Goal: Task Accomplishment & Management: Complete application form

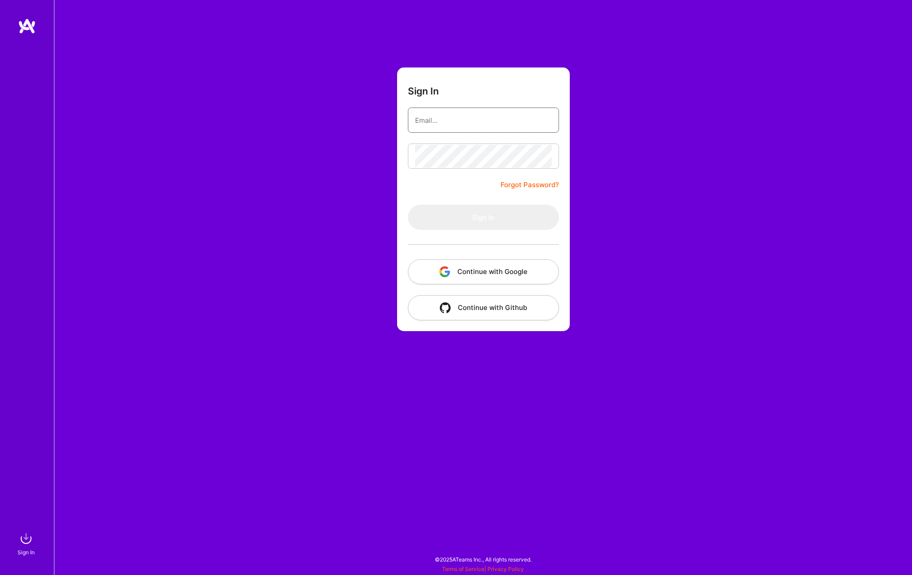
type input "[EMAIL_ADDRESS][DOMAIN_NAME]"
click at [506, 218] on button "Sign In" at bounding box center [483, 217] width 151 height 25
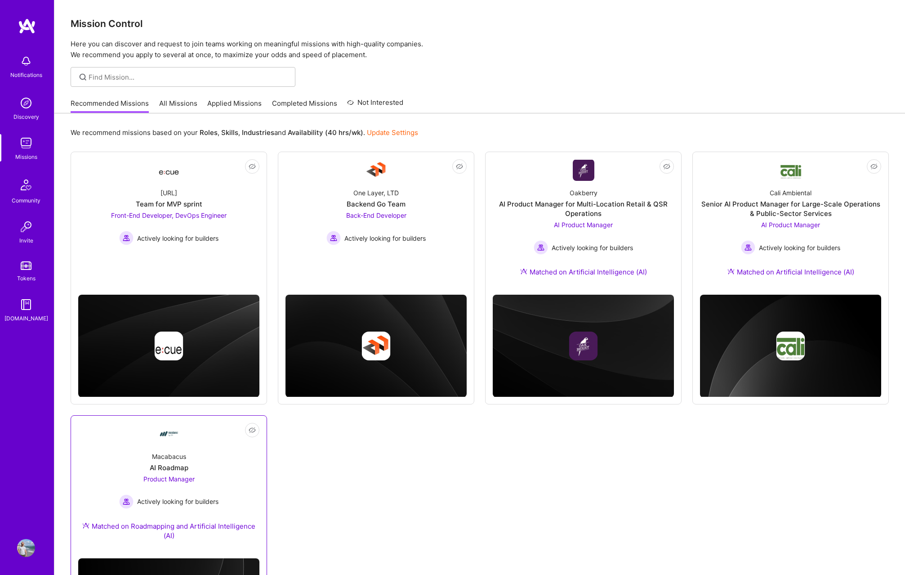
click at [170, 451] on div "Macabacus AI Roadmap Product Manager Actively looking for builders Matched on R…" at bounding box center [168, 497] width 181 height 107
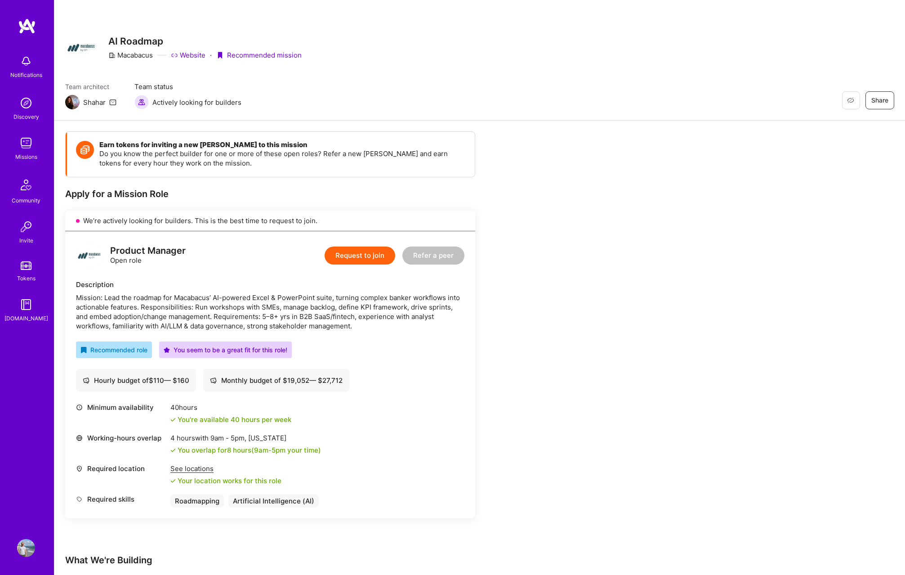
scroll to position [178, 0]
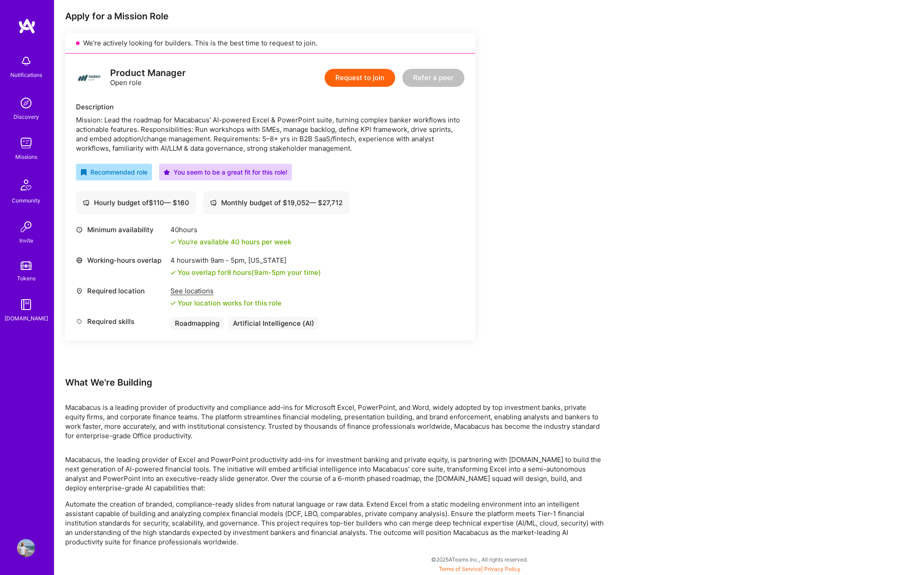
click at [371, 120] on div "Mission: Lead the roadmap for Macabacus’ AI-powered Excel & PowerPoint suite, t…" at bounding box center [270, 134] width 389 height 38
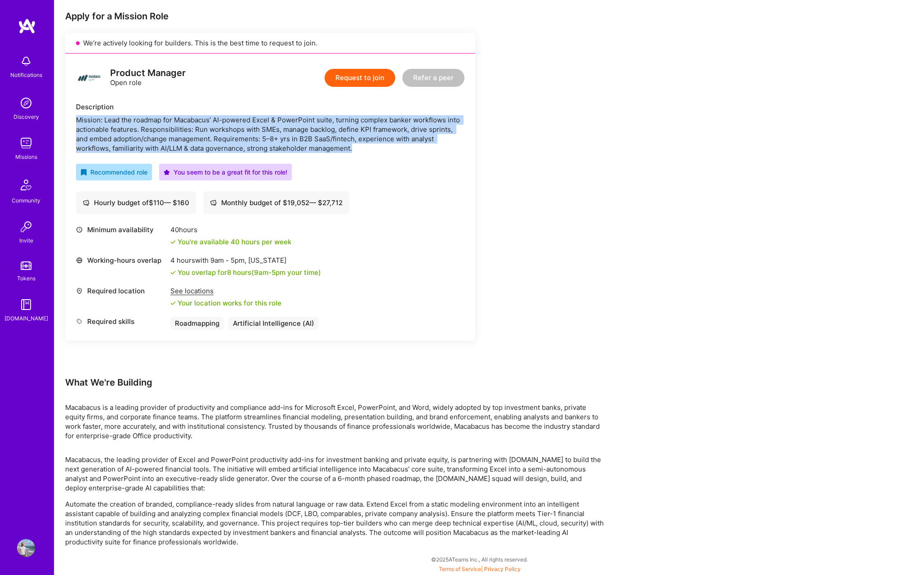
click at [371, 120] on div "Mission: Lead the roadmap for Macabacus’ AI-powered Excel & PowerPoint suite, t…" at bounding box center [270, 134] width 389 height 38
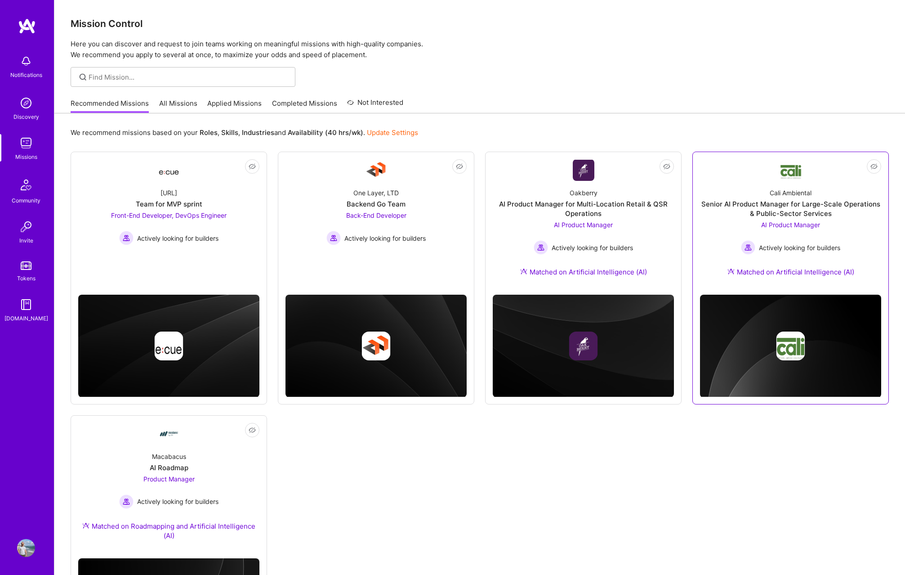
click at [733, 278] on div "Cali Ambiental Senior AI Product Manager for Large-Scale Operations & Public-Se…" at bounding box center [790, 234] width 181 height 107
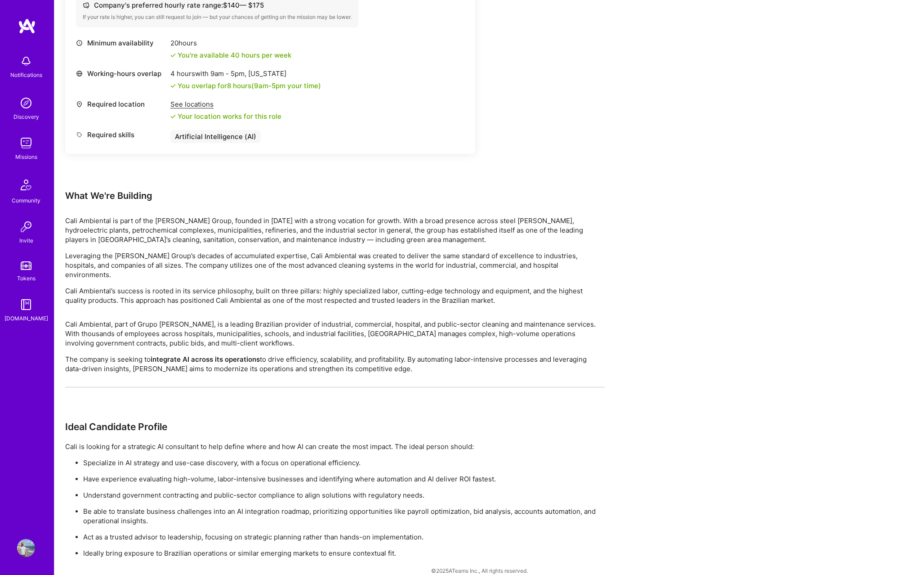
scroll to position [377, 0]
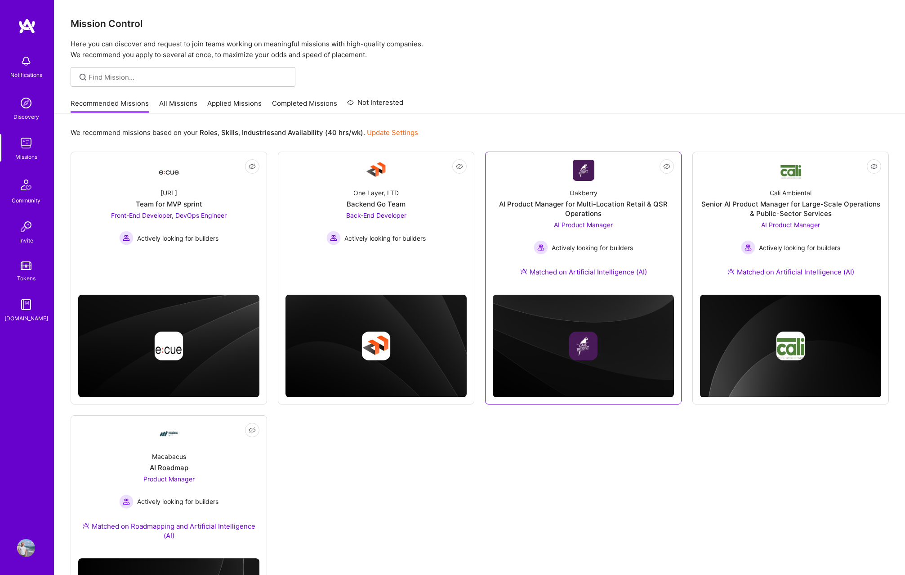
click at [620, 254] on div "Actively looking for builders" at bounding box center [583, 247] width 99 height 14
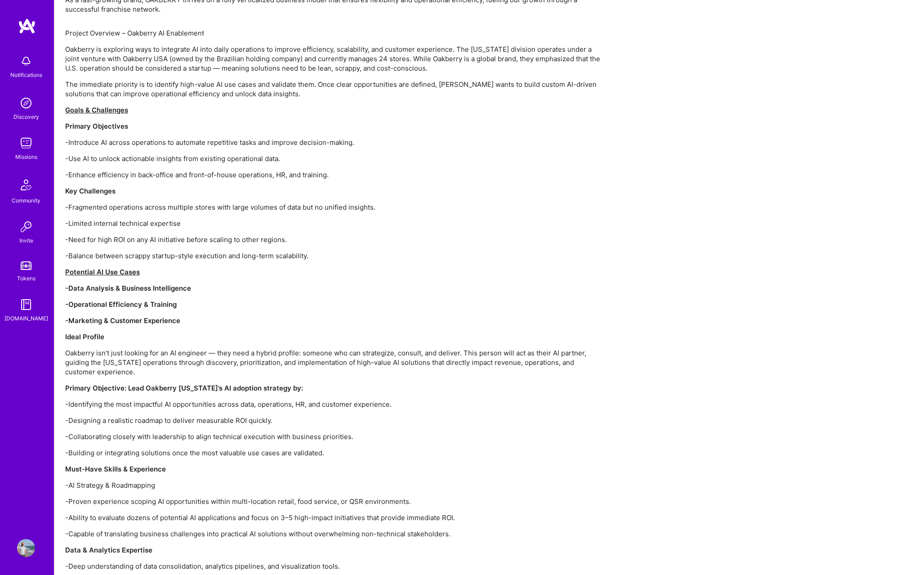
scroll to position [672, 0]
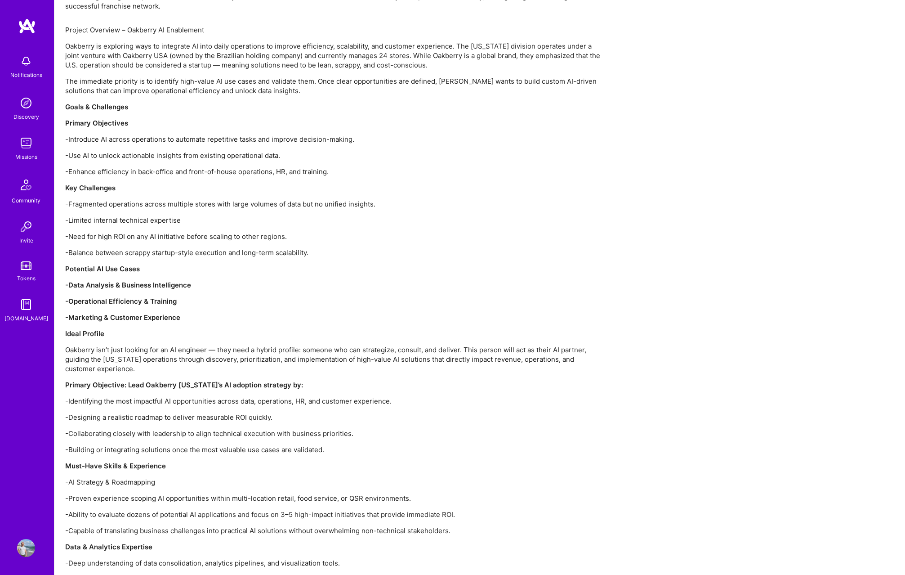
click at [111, 493] on p "-Proven experience scoping AI opportunities within multi-location retail, food …" at bounding box center [335, 497] width 540 height 9
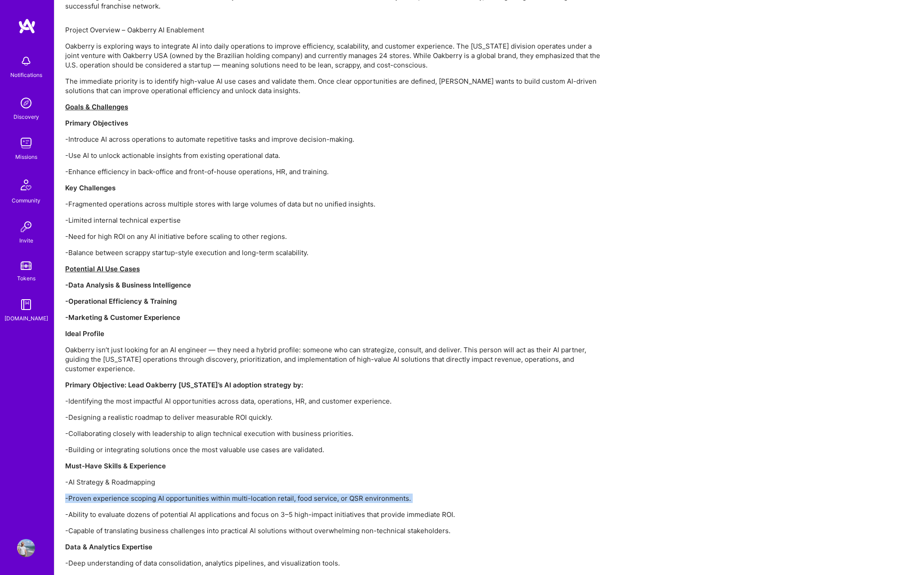
click at [111, 493] on p "-Proven experience scoping AI opportunities within multi-location retail, food …" at bounding box center [335, 497] width 540 height 9
click at [71, 510] on p "-Ability to evaluate dozens of potential AI applications and focus on 3–5 high-…" at bounding box center [335, 514] width 540 height 9
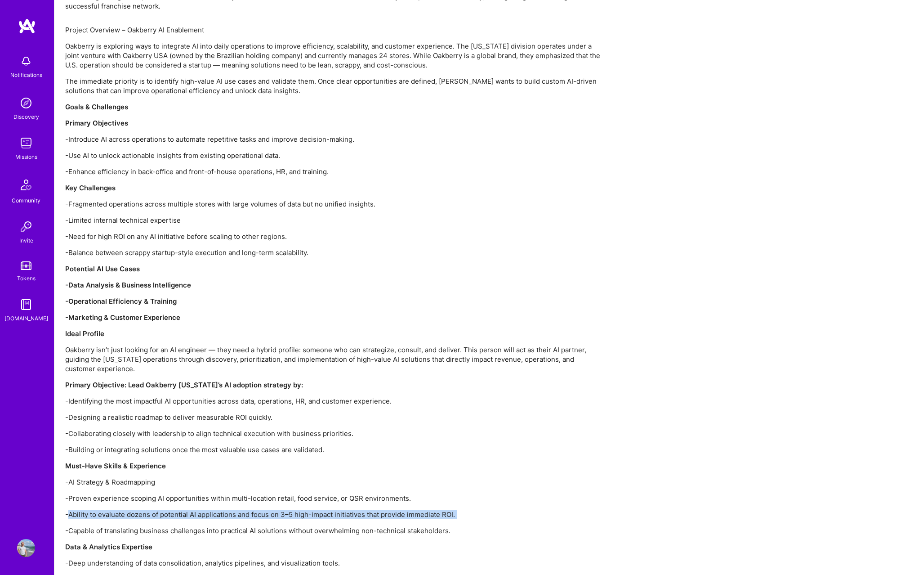
drag, startPoint x: 71, startPoint y: 501, endPoint x: 466, endPoint y: 505, distance: 395.3
click at [466, 510] on p "-Ability to evaluate dozens of potential AI applications and focus on 3–5 high-…" at bounding box center [335, 514] width 540 height 9
drag, startPoint x: 470, startPoint y: 505, endPoint x: 68, endPoint y: 488, distance: 402.4
click at [68, 488] on div "Project Overview – Oakberry AI Enablement Oakberry is exploring ways to integra…" at bounding box center [335, 434] width 540 height 818
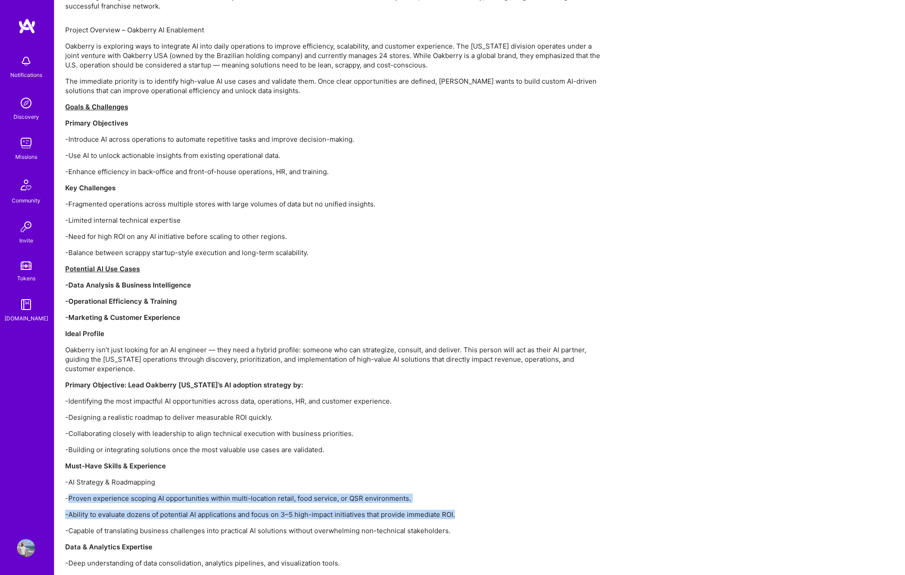
click at [68, 493] on p "-Proven experience scoping AI opportunities within multi-location retail, food …" at bounding box center [335, 497] width 540 height 9
drag, startPoint x: 63, startPoint y: 488, endPoint x: 511, endPoint y: 510, distance: 449.4
click at [511, 510] on div "Earn tokens for inviting a new [PERSON_NAME] to this mission Do you know the pe…" at bounding box center [479, 169] width 851 height 1441
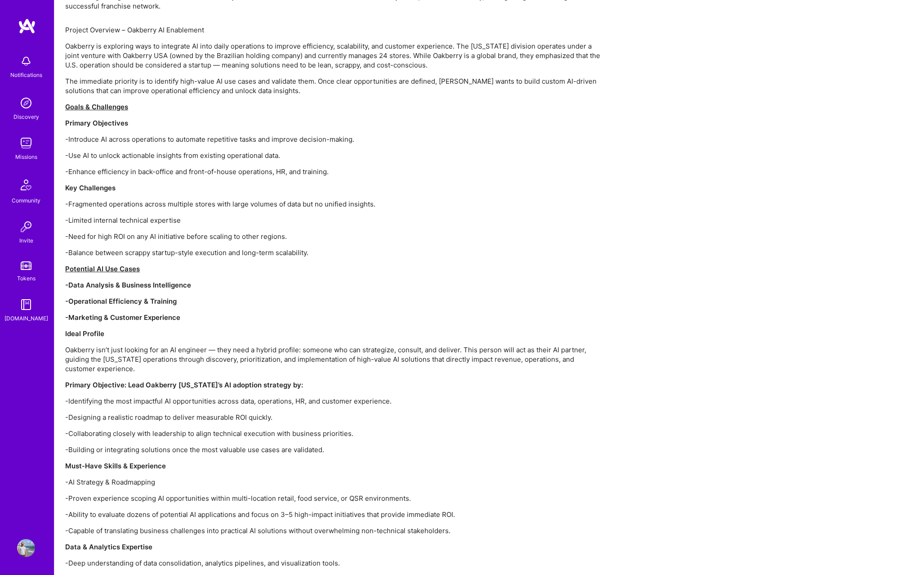
click at [221, 526] on p "-Capable of translating business challenges into practical AI solutions without…" at bounding box center [335, 530] width 540 height 9
click at [529, 527] on div "Project Overview – Oakberry AI Enablement Oakberry is exploring ways to integra…" at bounding box center [335, 434] width 540 height 818
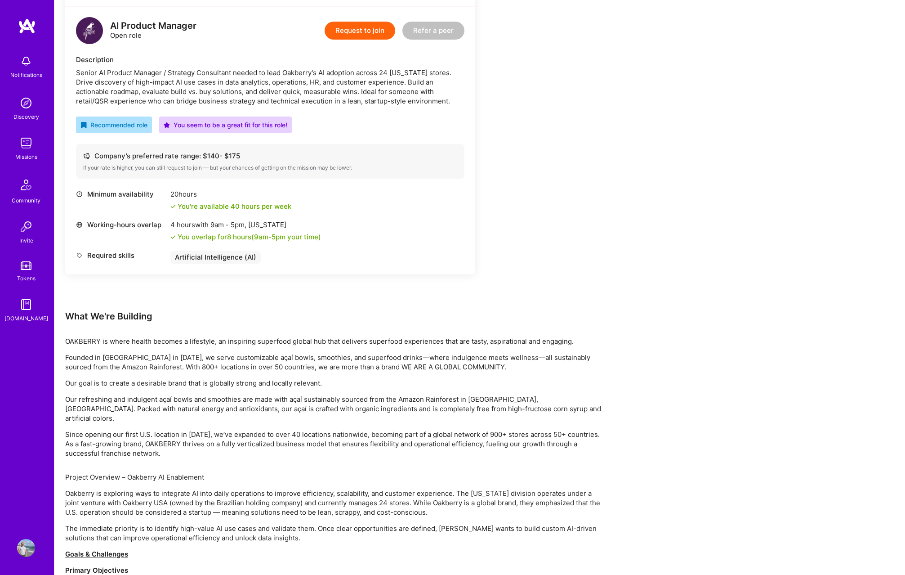
scroll to position [126, 0]
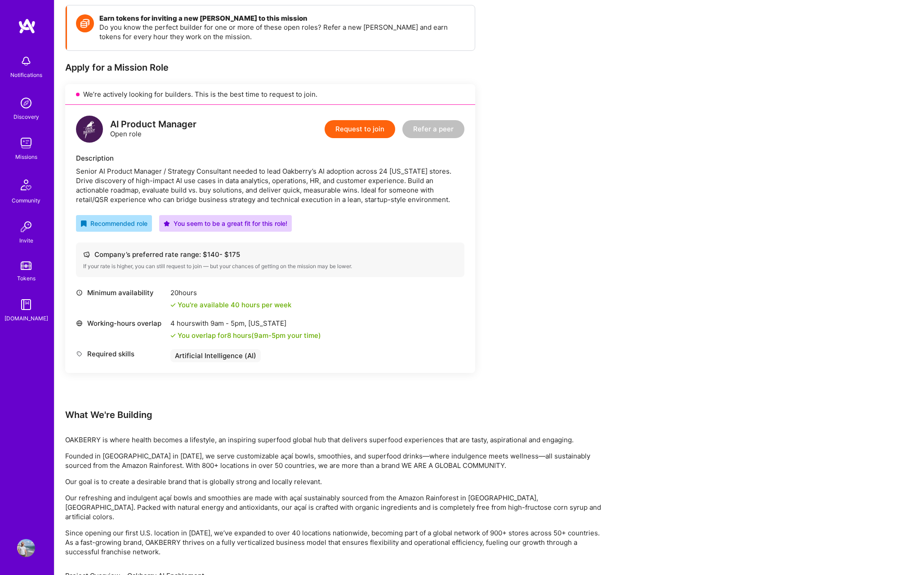
click at [361, 133] on button "Request to join" at bounding box center [360, 129] width 71 height 18
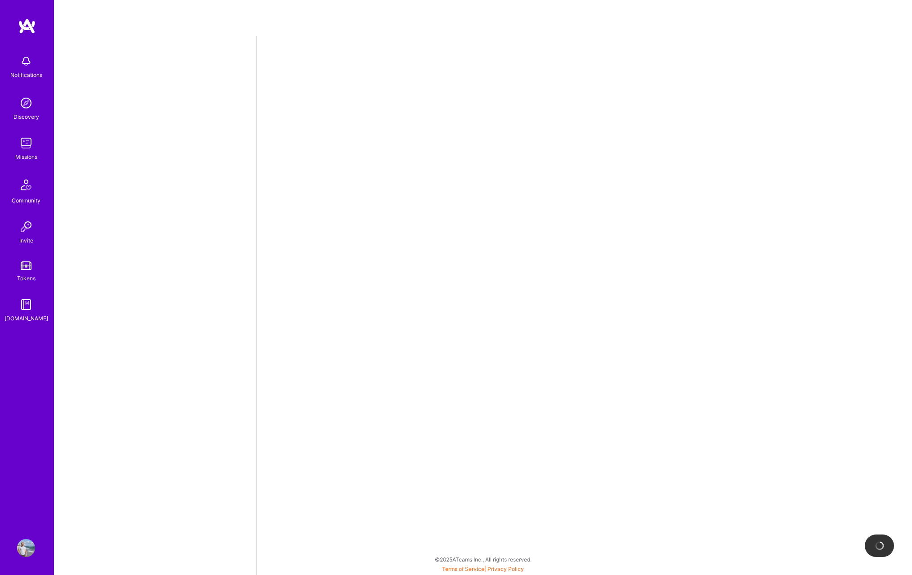
select select "CA"
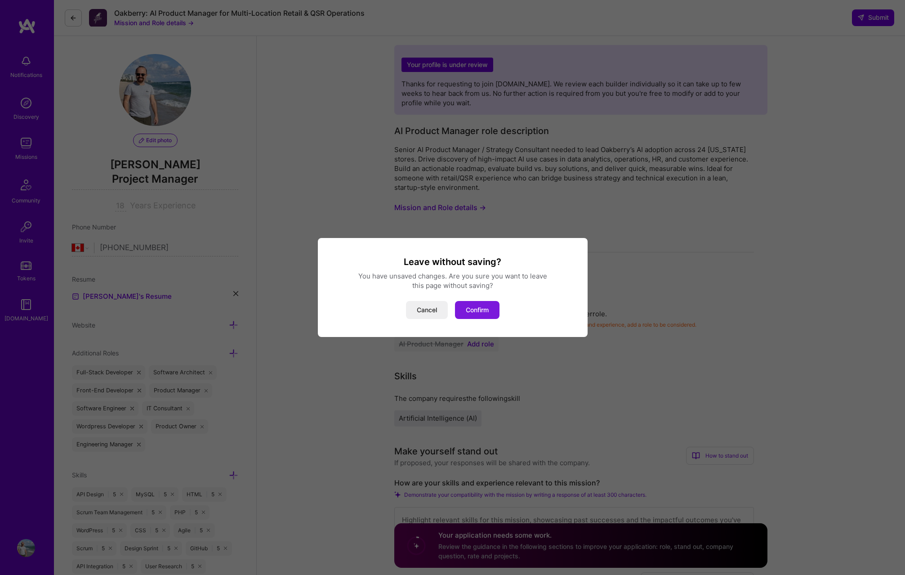
click at [478, 308] on button "Confirm" at bounding box center [477, 310] width 45 height 18
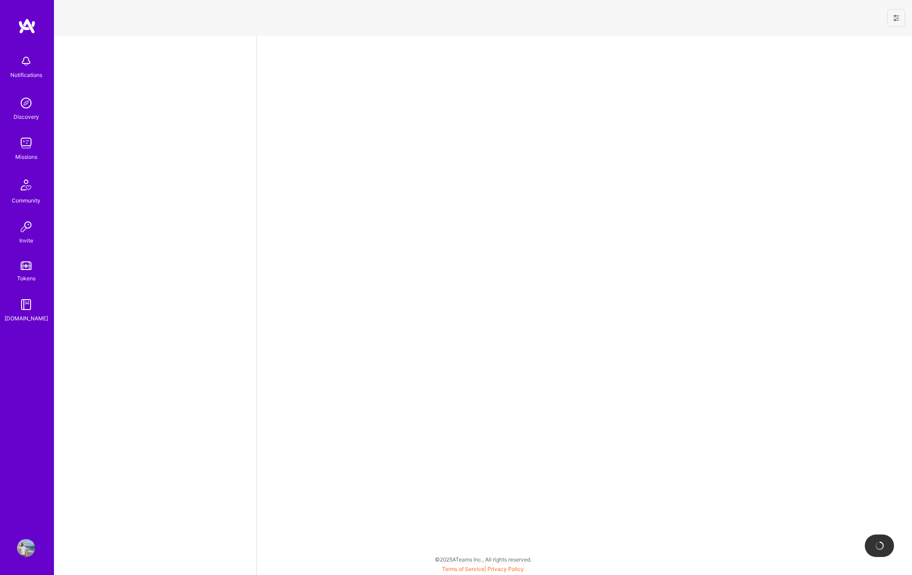
select select "CA"
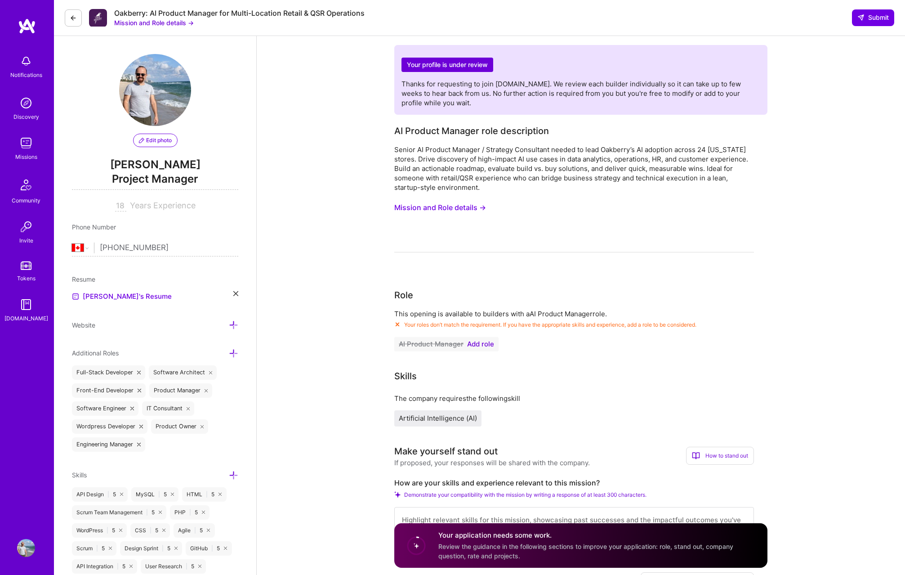
click at [37, 150] on link "Missions" at bounding box center [26, 147] width 56 height 27
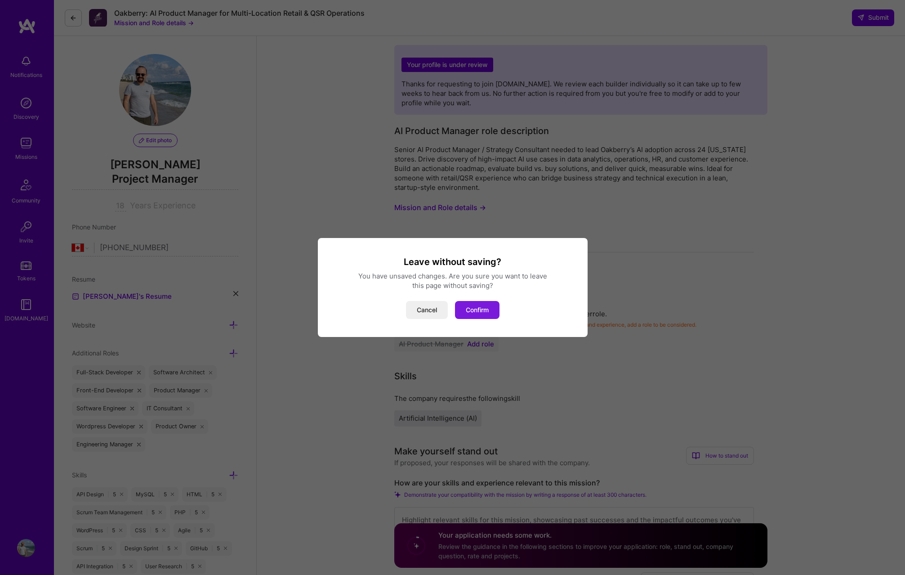
click at [495, 313] on button "Confirm" at bounding box center [477, 310] width 45 height 18
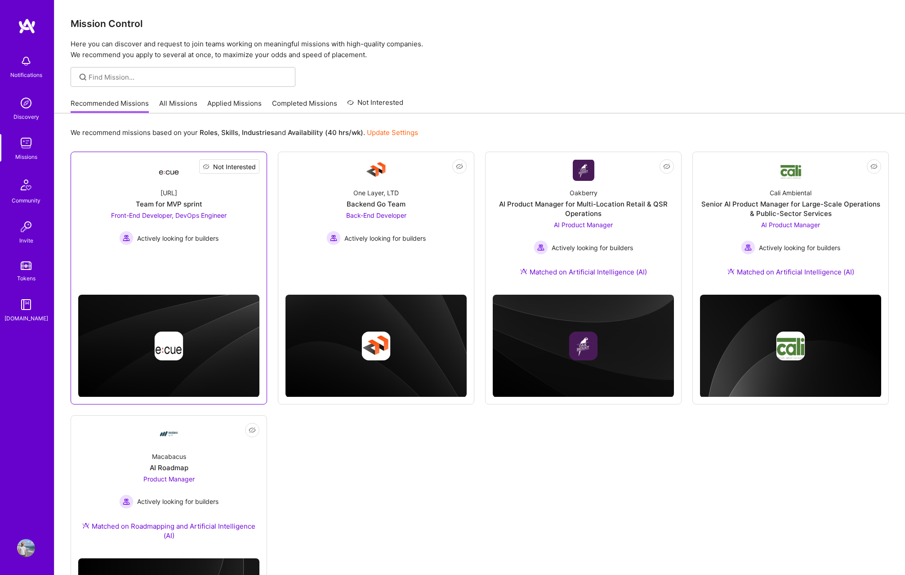
click at [256, 164] on button "Not Interested" at bounding box center [229, 166] width 60 height 14
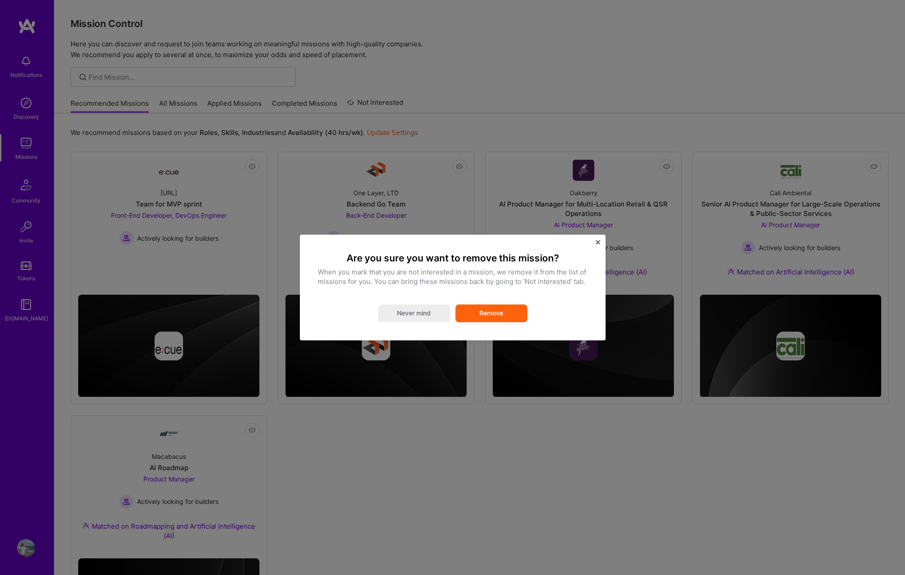
click at [475, 312] on button "Remove" at bounding box center [492, 313] width 72 height 18
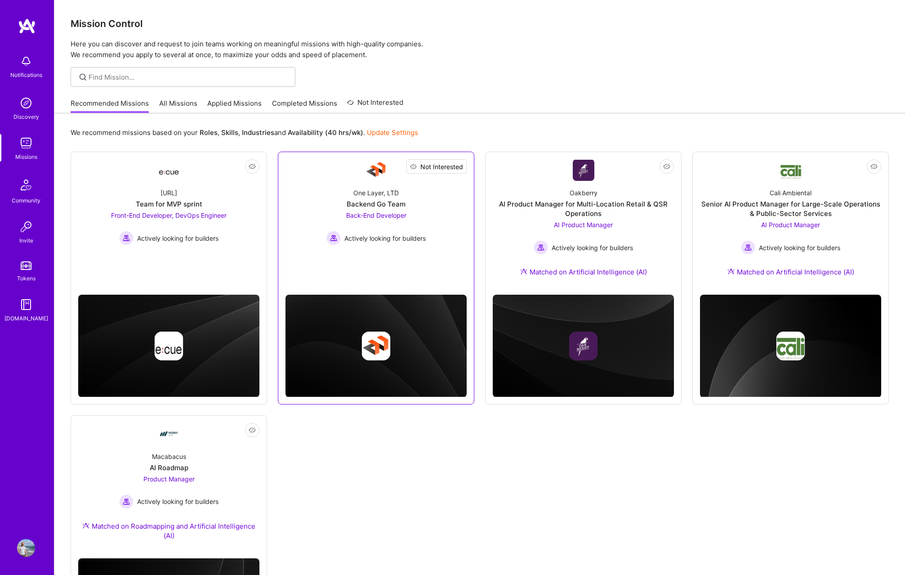
click at [459, 165] on span "Not Interested" at bounding box center [441, 166] width 43 height 9
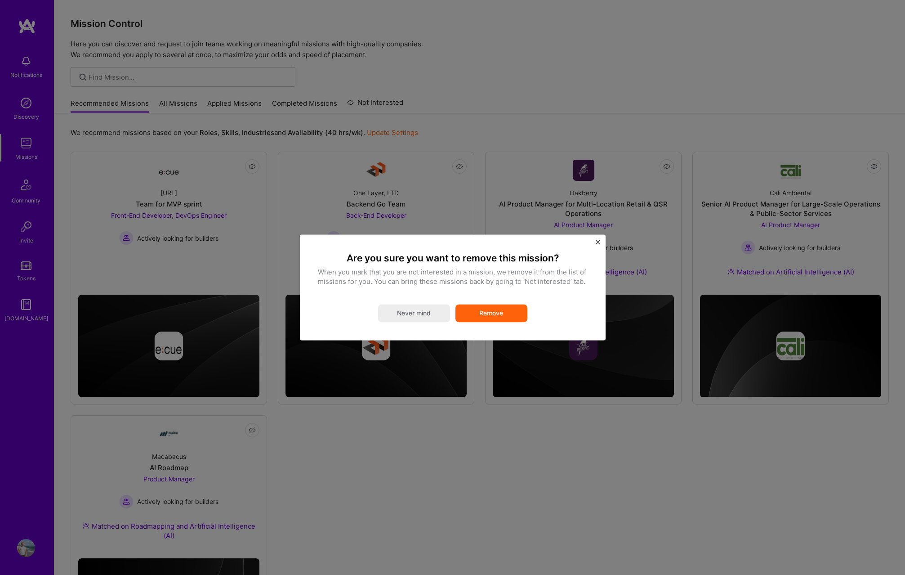
click at [517, 307] on button "Remove" at bounding box center [492, 313] width 72 height 18
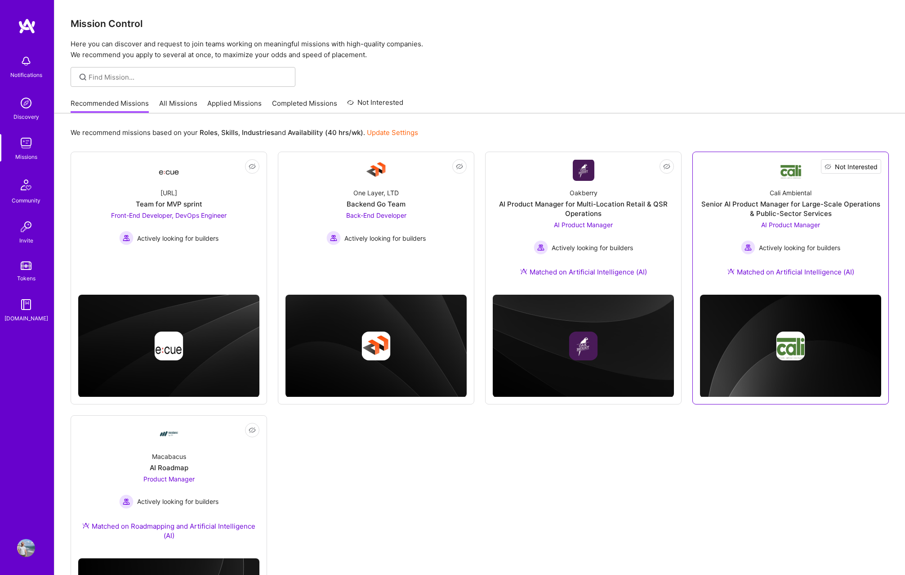
click at [871, 164] on span "Not Interested" at bounding box center [856, 166] width 43 height 9
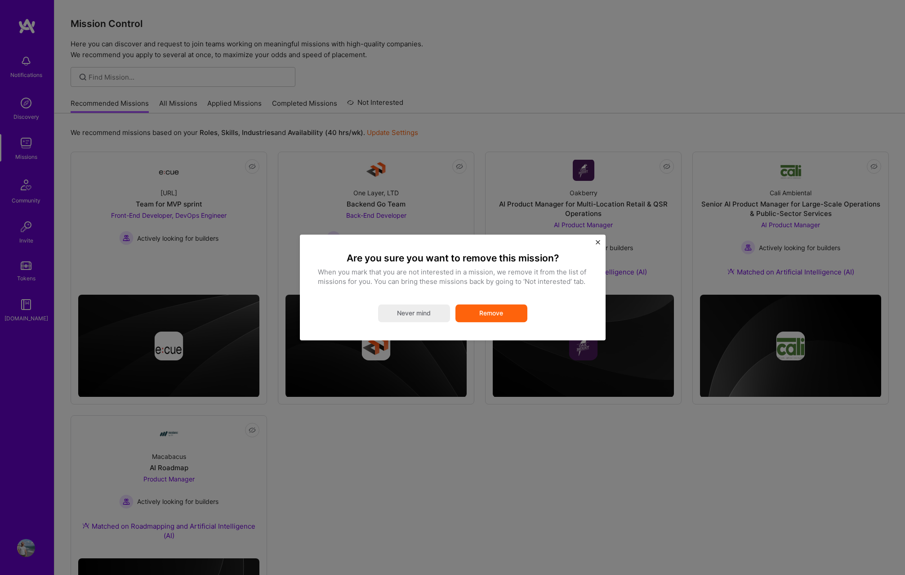
click at [508, 307] on button "Remove" at bounding box center [492, 313] width 72 height 18
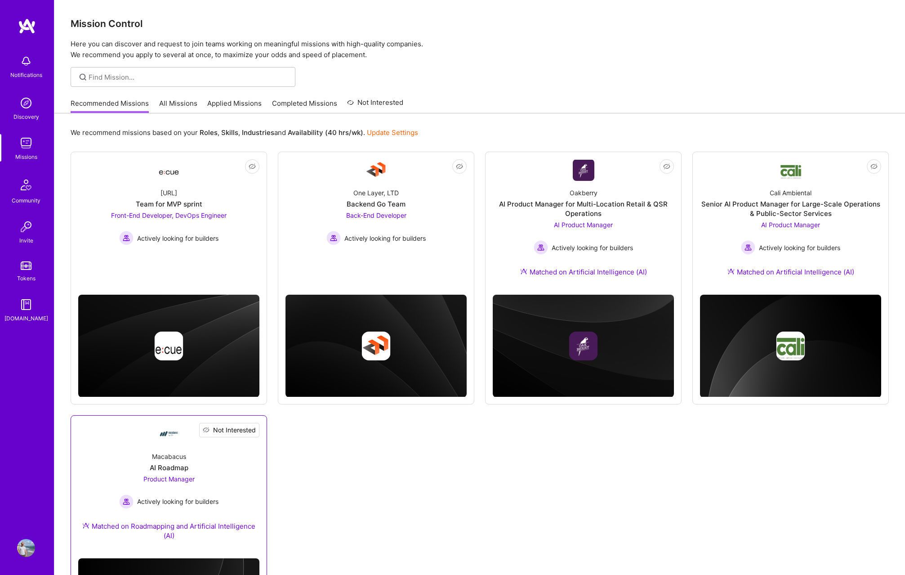
click at [250, 429] on span "Not Interested" at bounding box center [234, 429] width 43 height 9
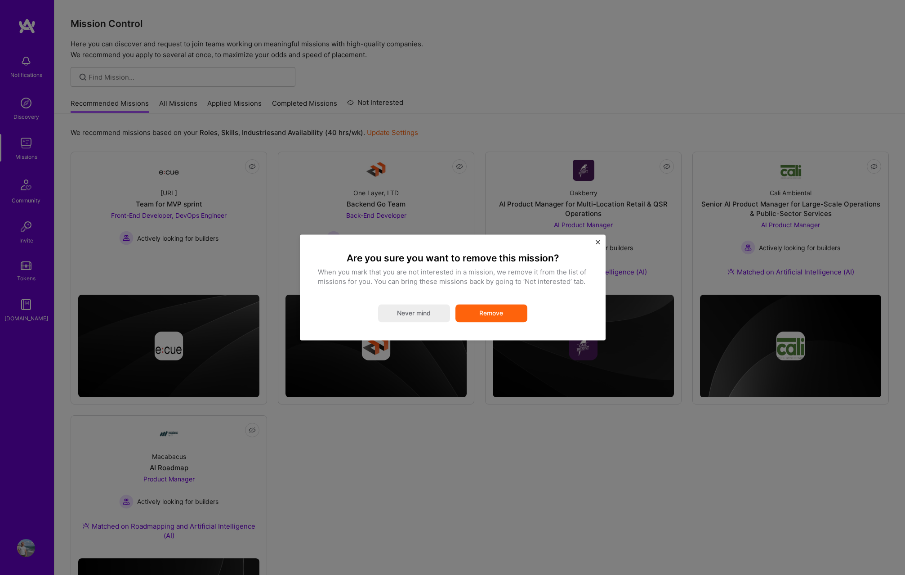
click at [474, 318] on button "Remove" at bounding box center [492, 313] width 72 height 18
